Goal: Task Accomplishment & Management: Manage account settings

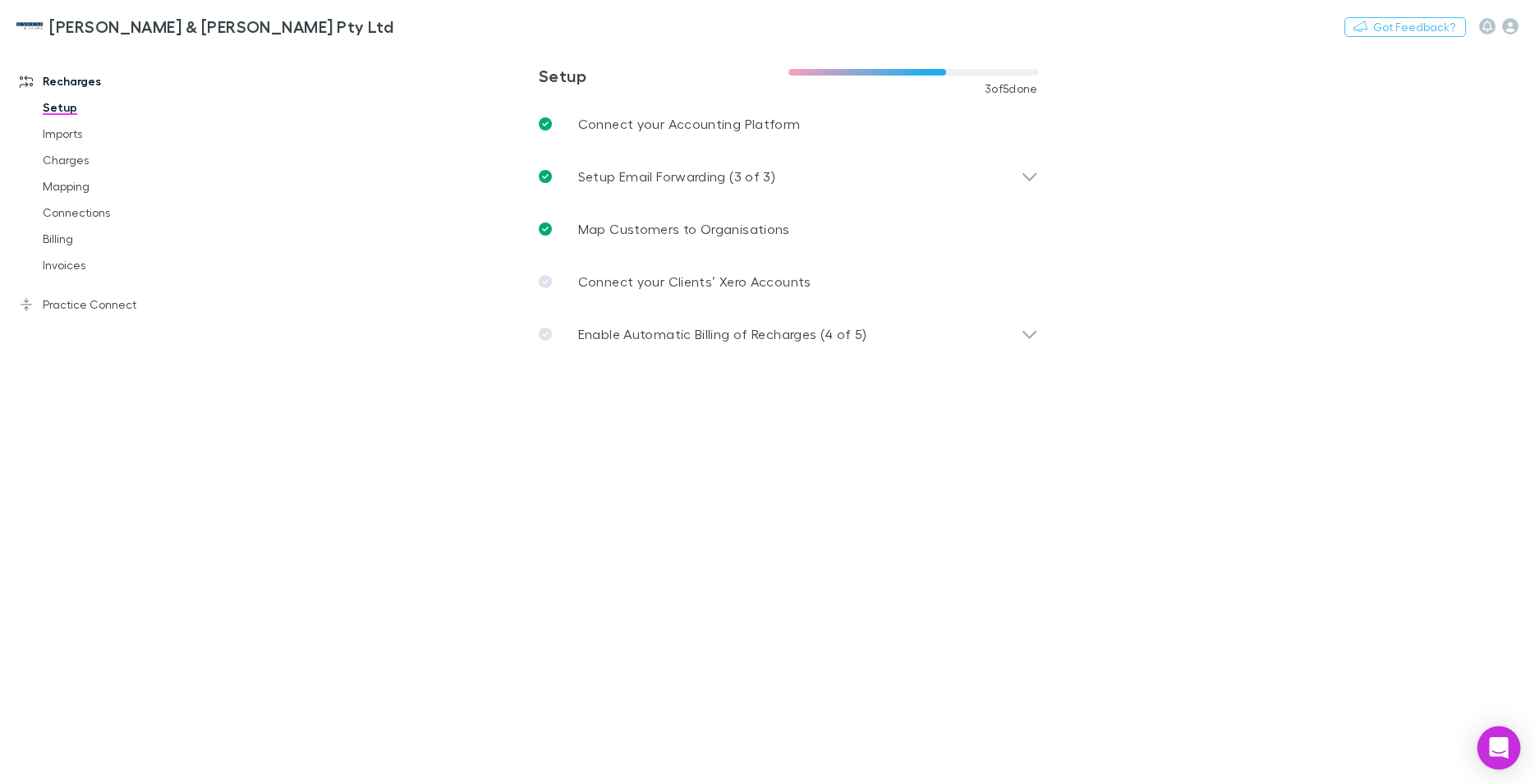
click at [1497, 744] on icon "Open Intercom Messenger" at bounding box center [1498, 748] width 19 height 22
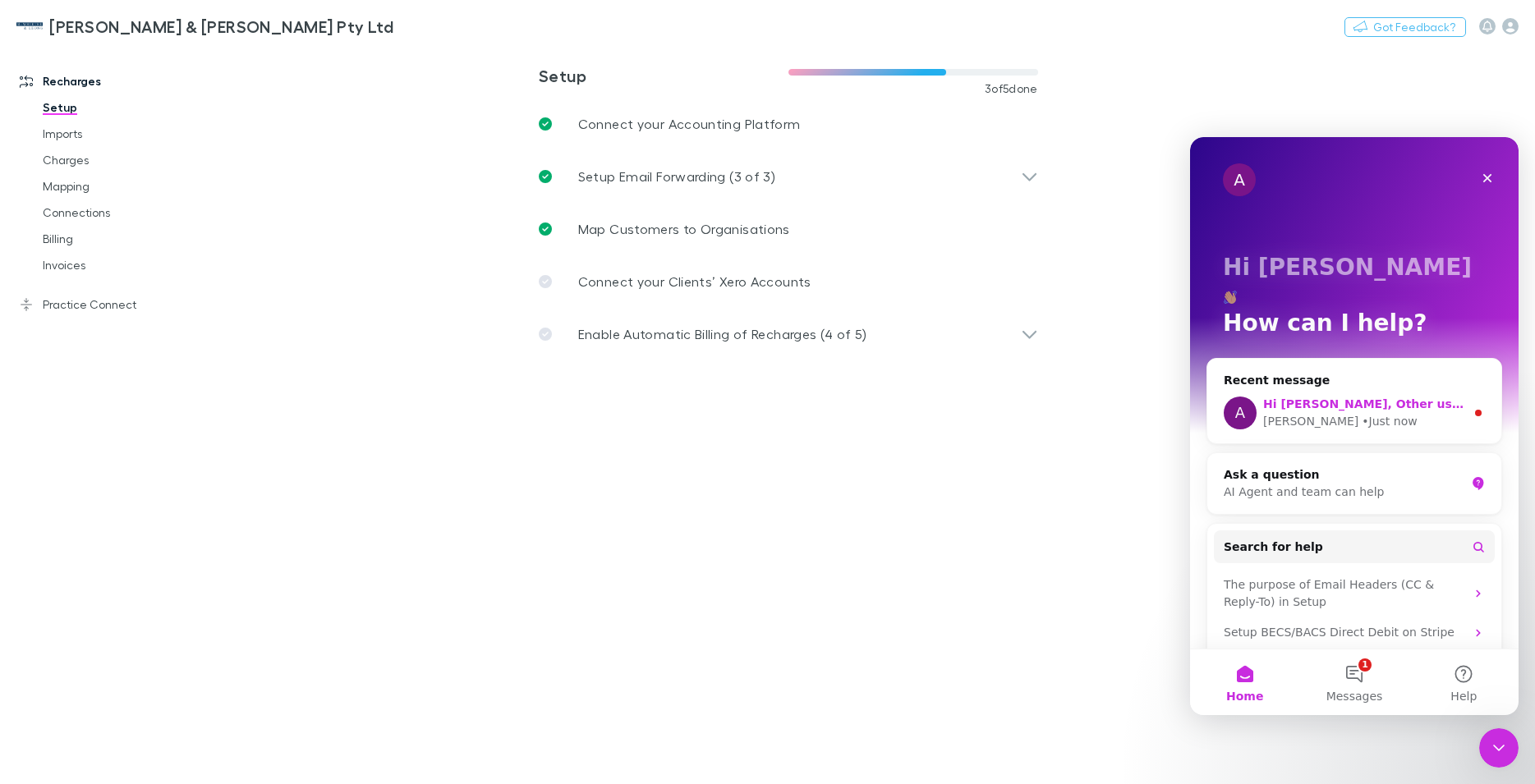
click at [1365, 413] on div "[PERSON_NAME] • Just now" at bounding box center [1363, 421] width 202 height 17
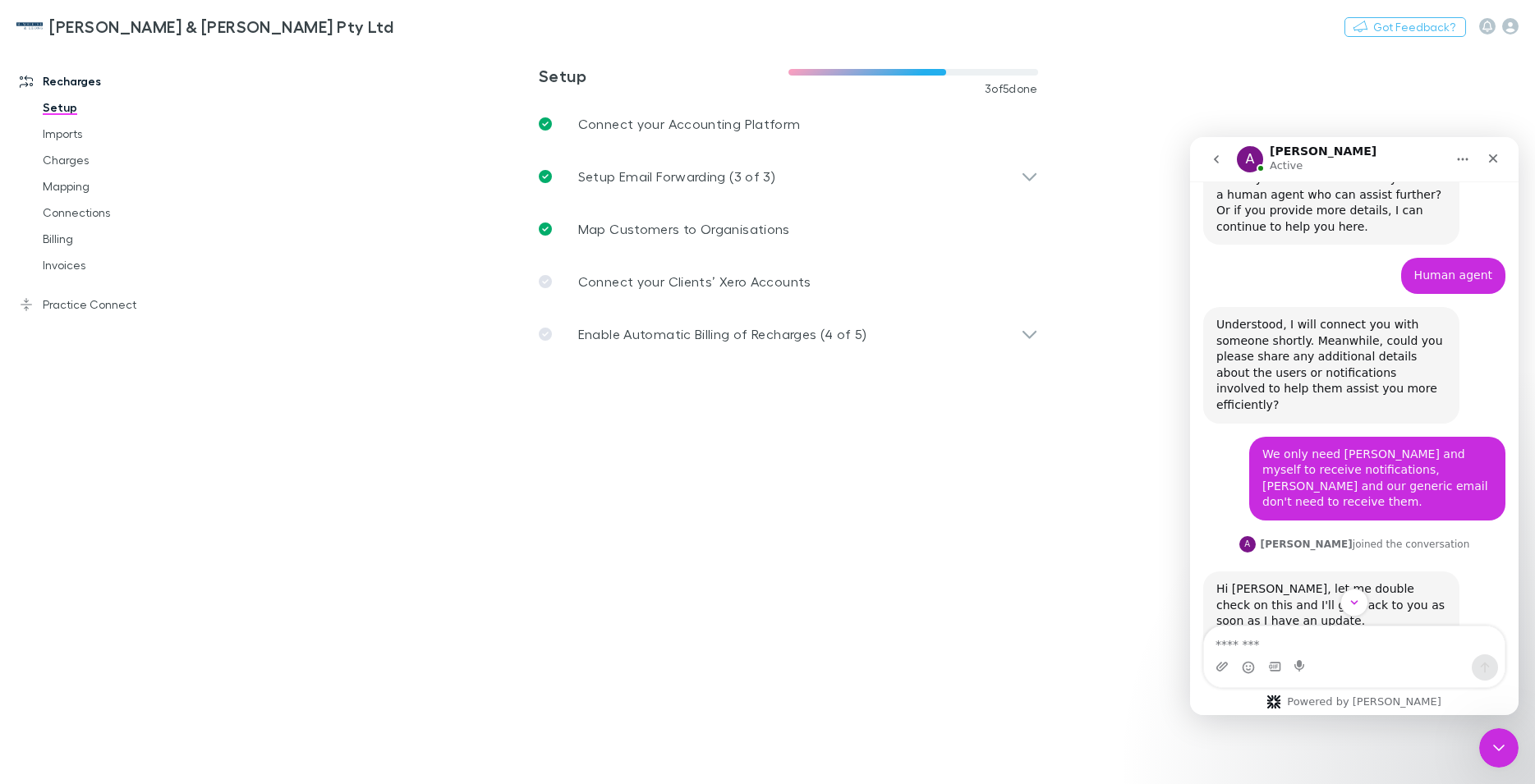
scroll to position [1359, 0]
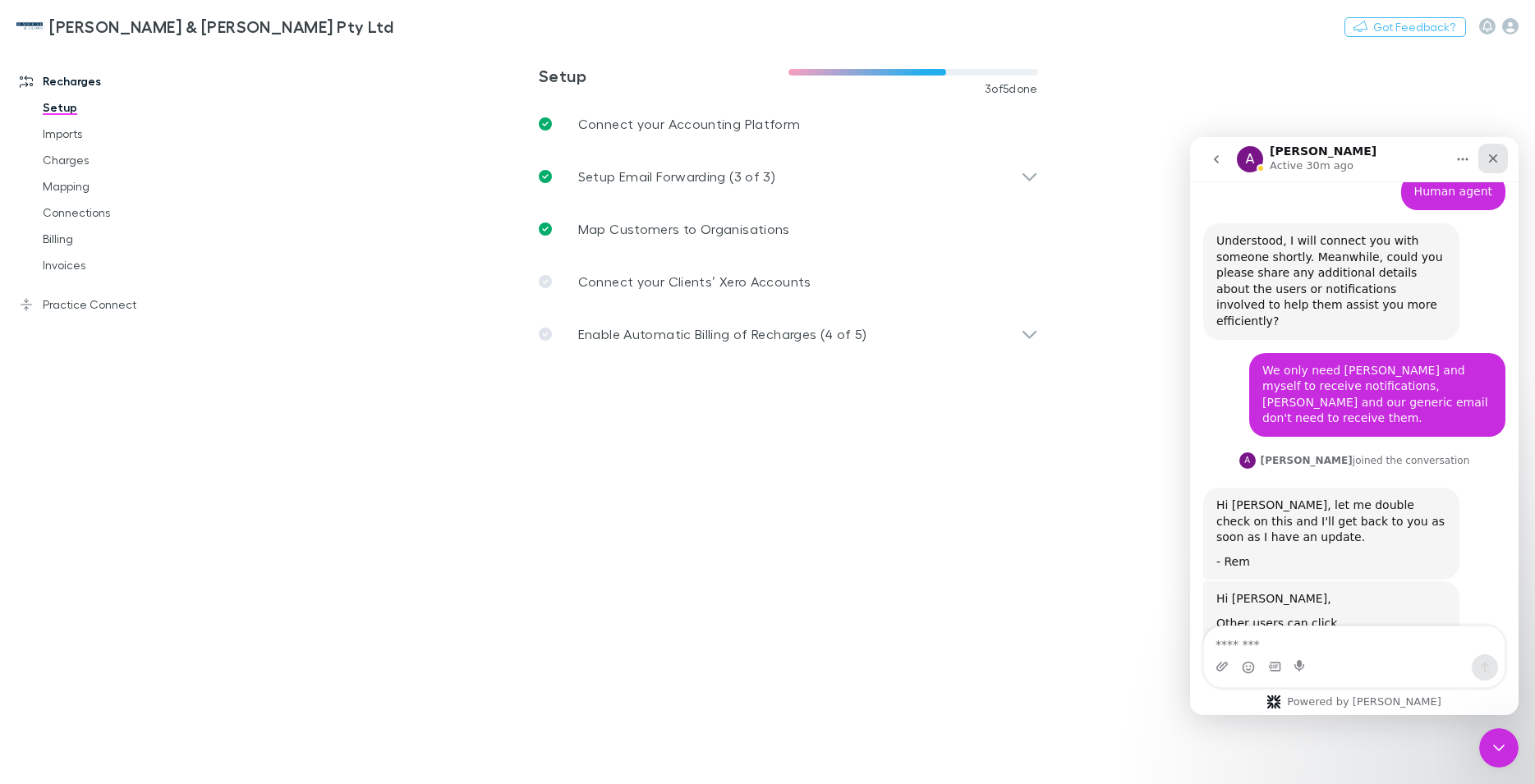
click at [1498, 163] on icon "Close" at bounding box center [1493, 158] width 13 height 13
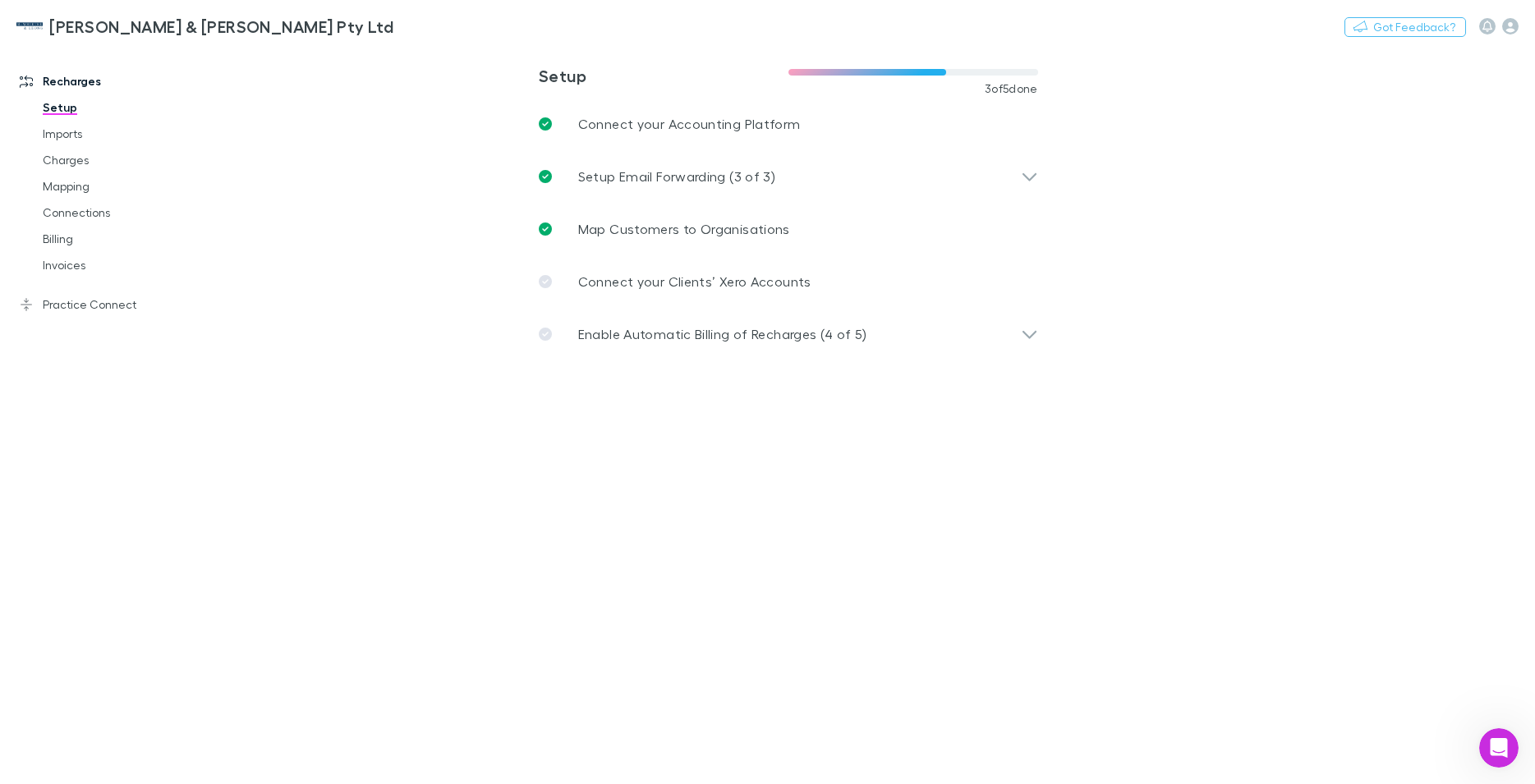
scroll to position [1377, 0]
click at [1507, 30] on icon "button" at bounding box center [1510, 26] width 16 height 16
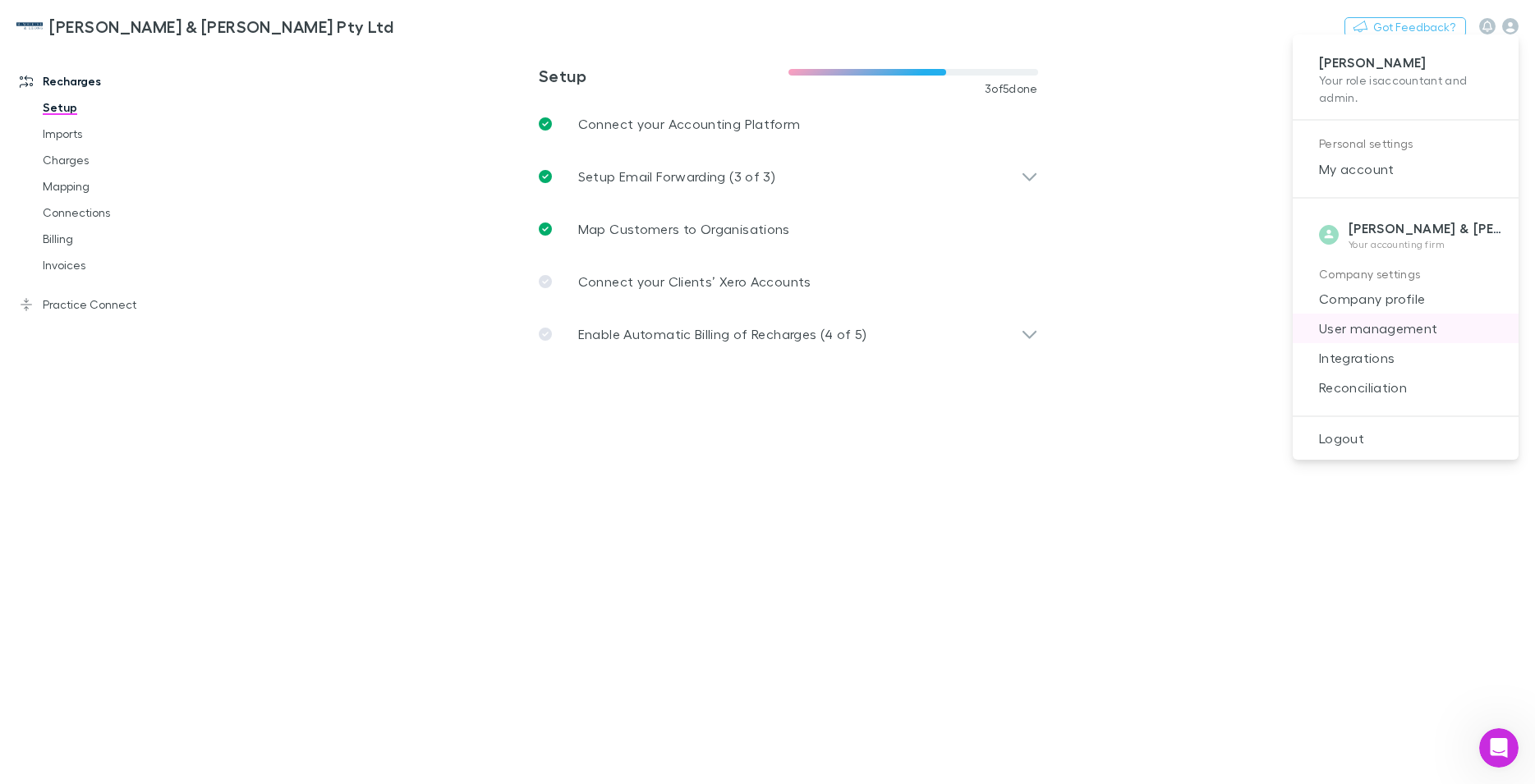
click at [1378, 319] on span "User management" at bounding box center [1406, 329] width 199 height 20
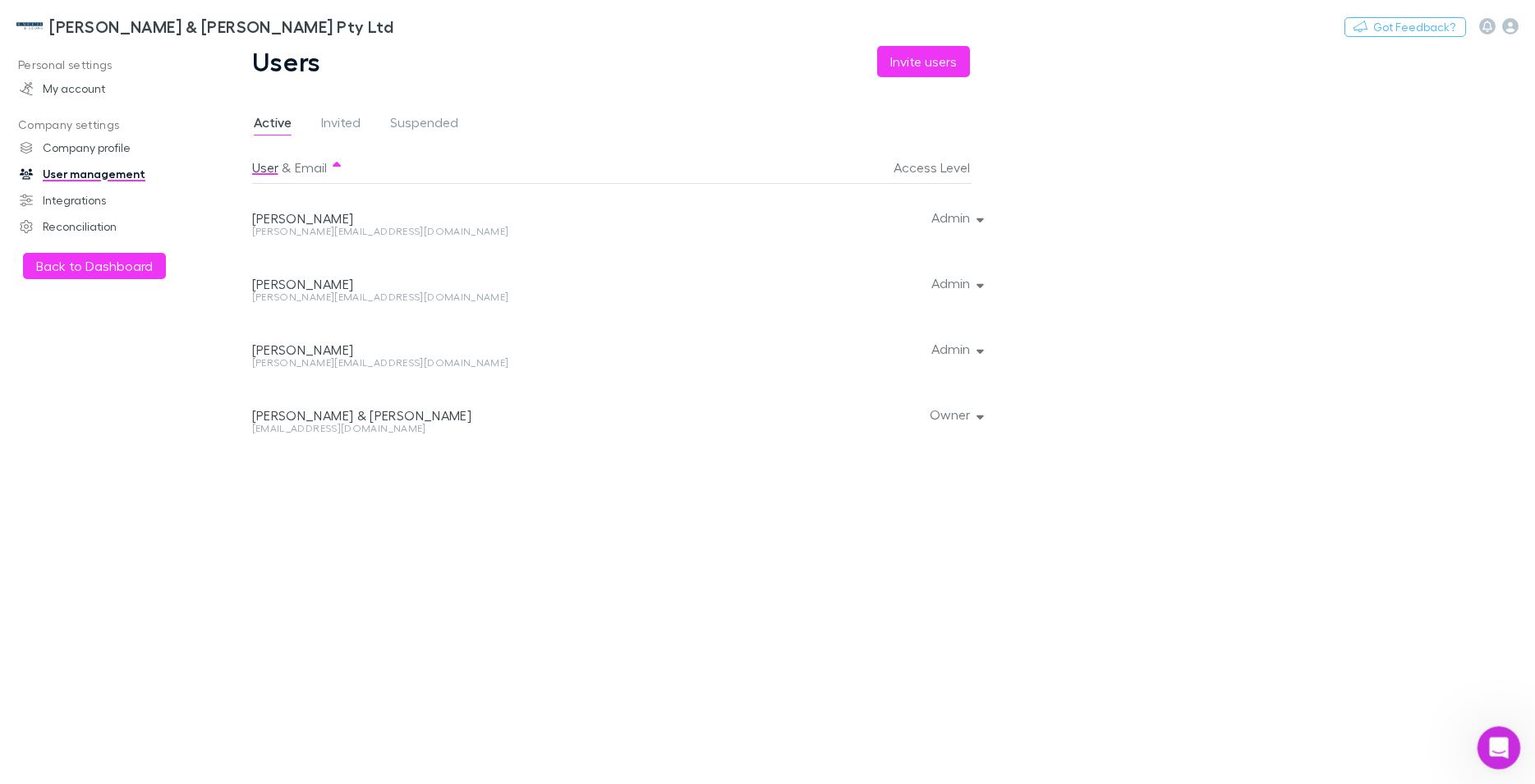
click at [1486, 741] on div "Open Intercom Messenger" at bounding box center [1496, 745] width 54 height 54
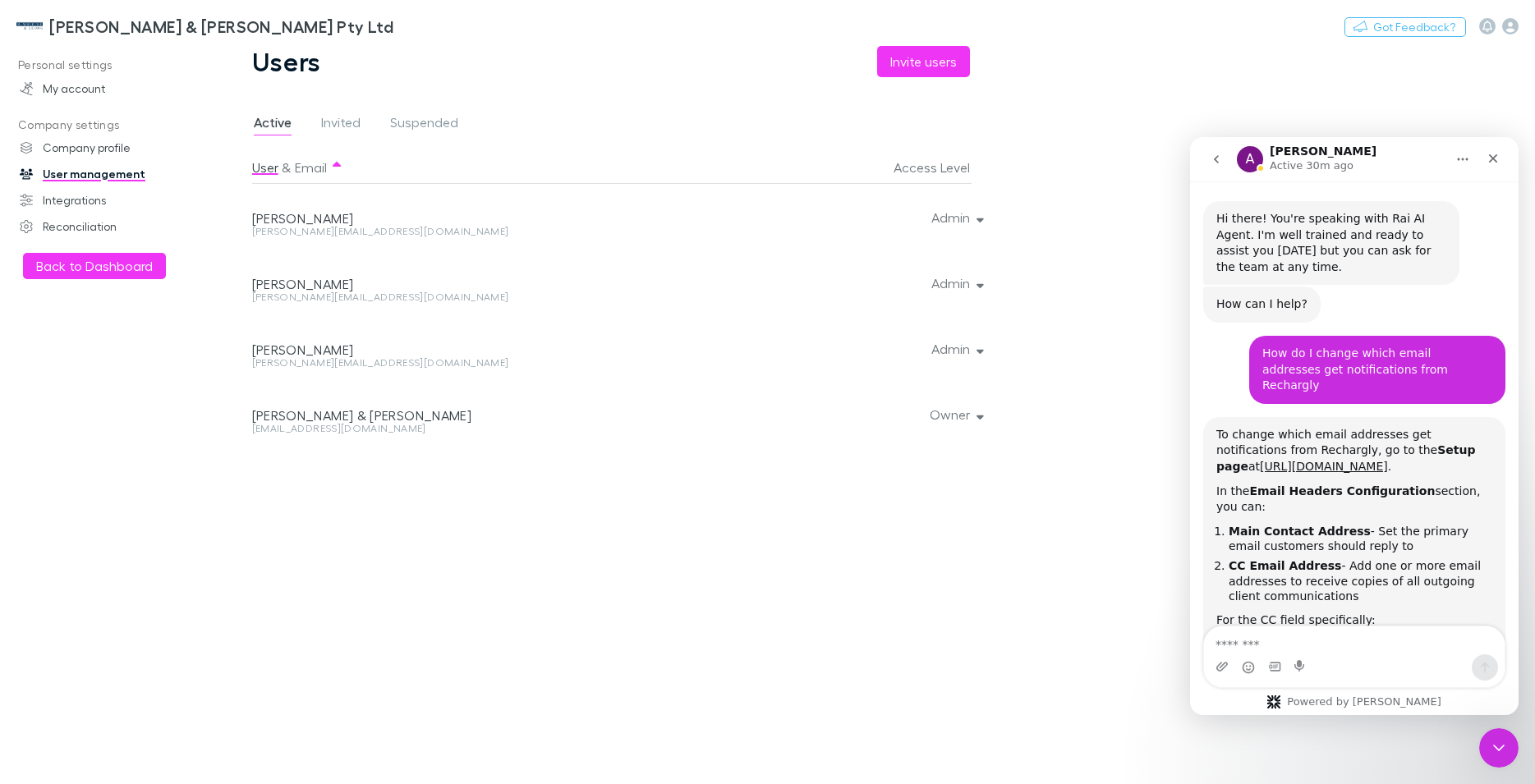
scroll to position [1377, 0]
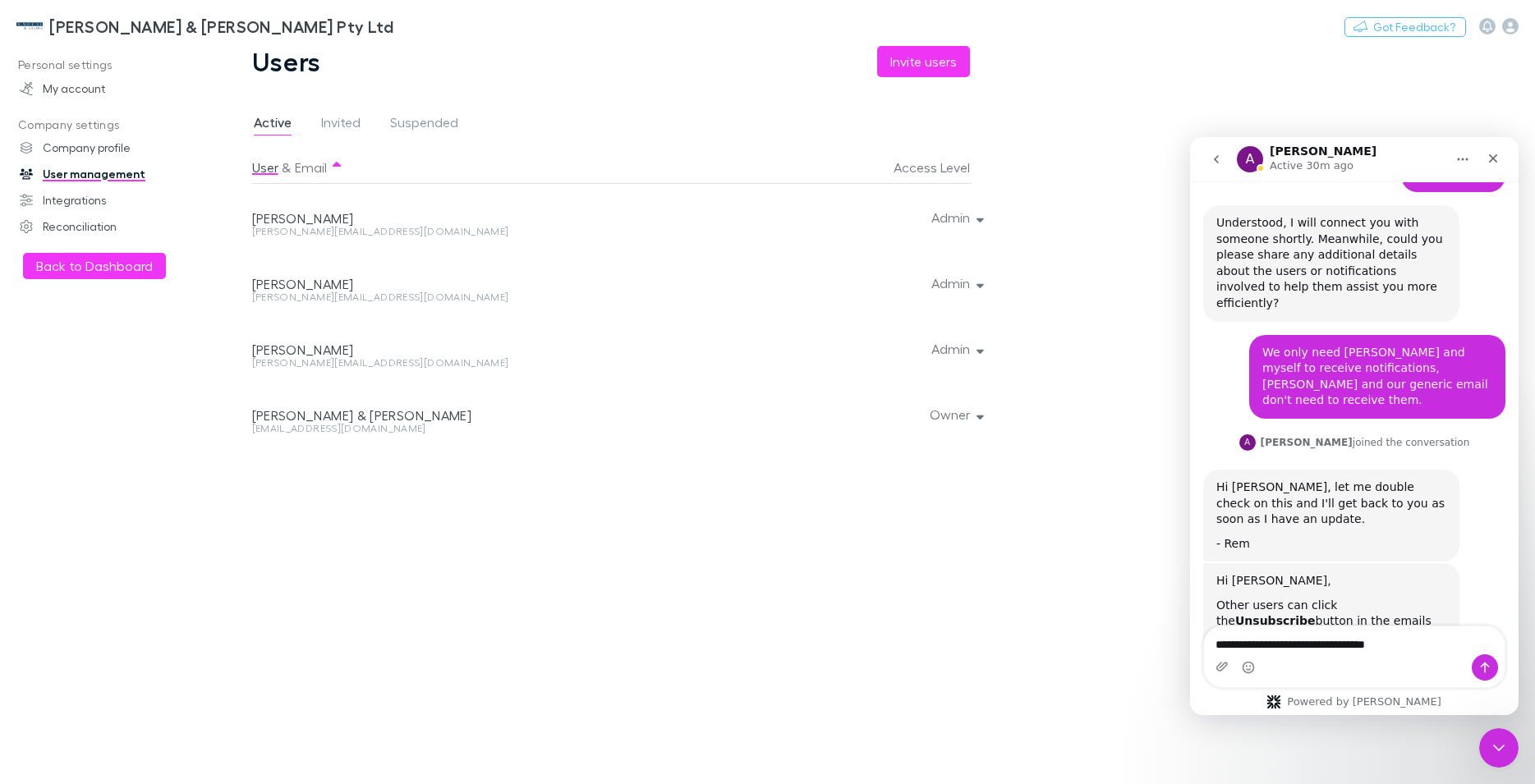
type textarea "**********"
click at [1486, 672] on icon "Send a message…" at bounding box center [1485, 667] width 13 height 13
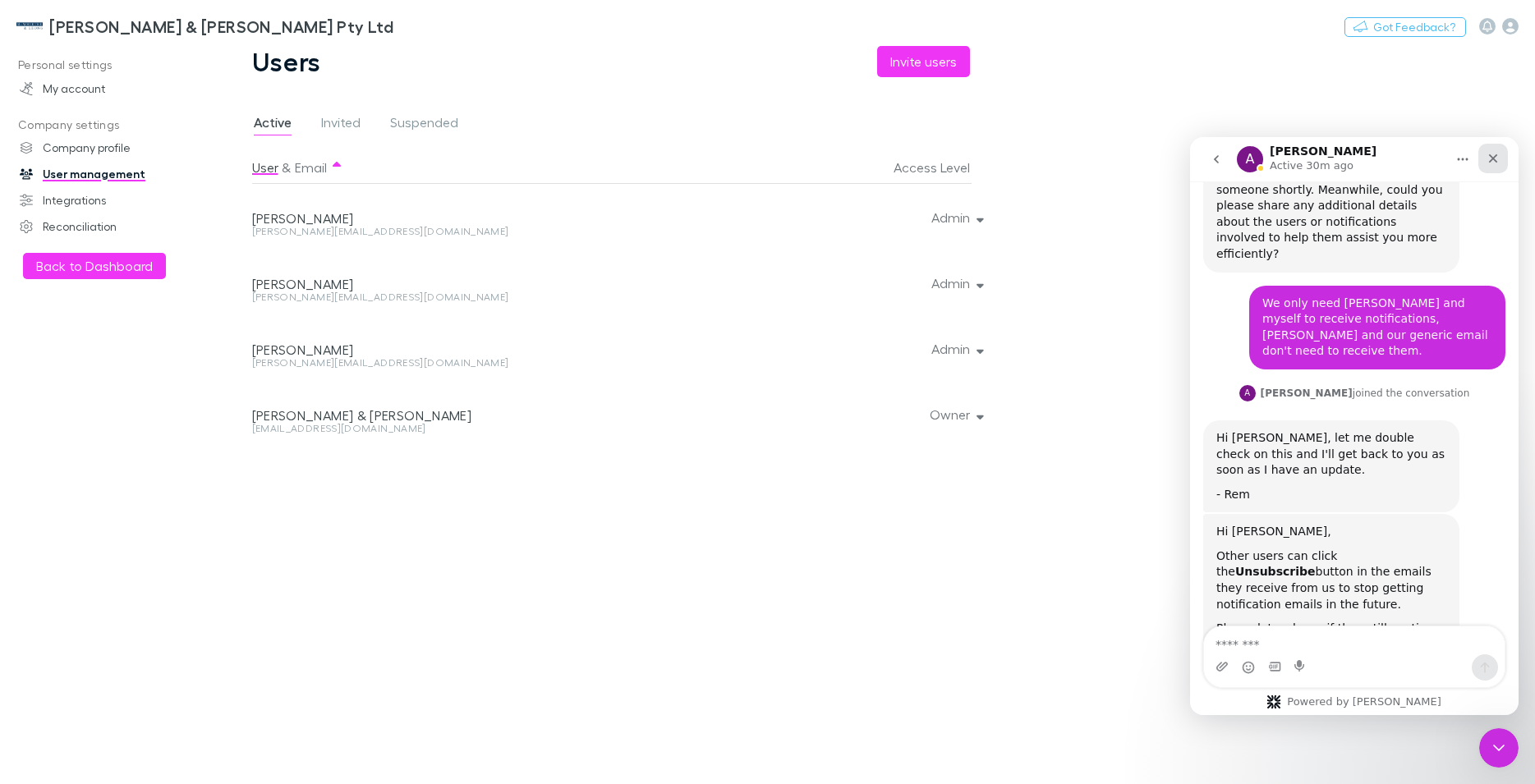
click at [1507, 155] on div "Close" at bounding box center [1493, 158] width 30 height 30
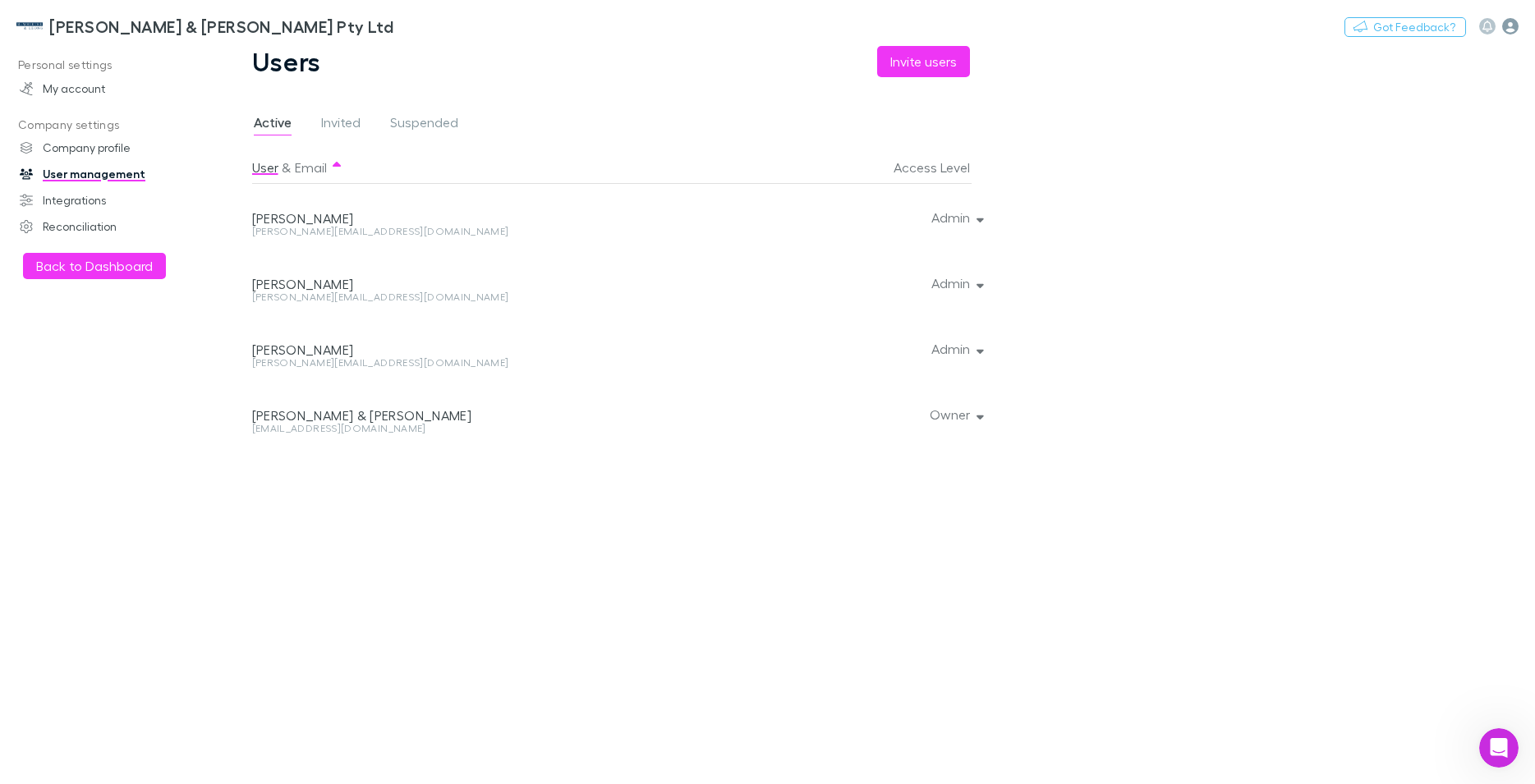
click at [1515, 22] on icon "button" at bounding box center [1510, 26] width 16 height 16
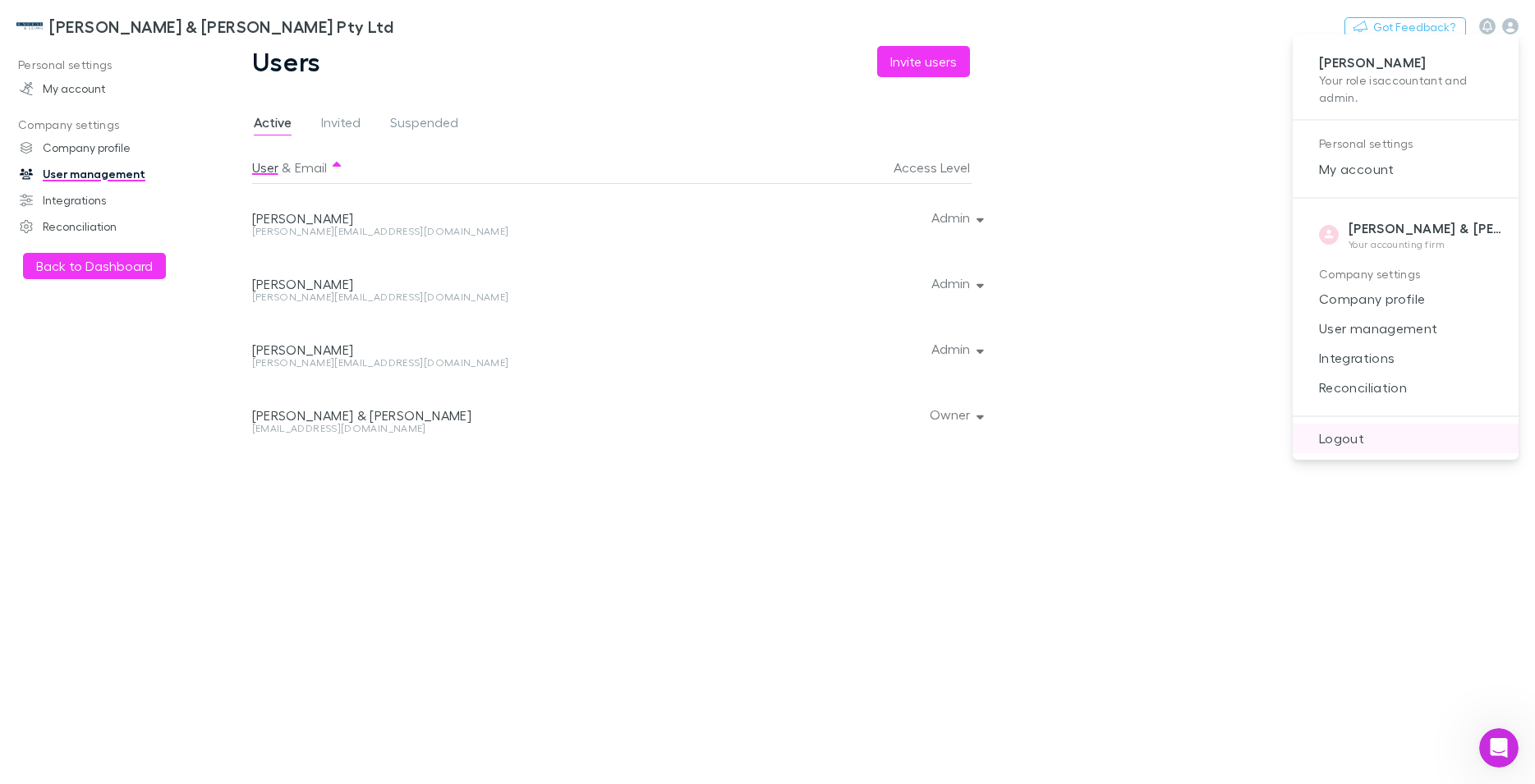
click at [1357, 428] on span "Logout" at bounding box center [1406, 438] width 199 height 20
